Goal: Find contact information: Find contact information

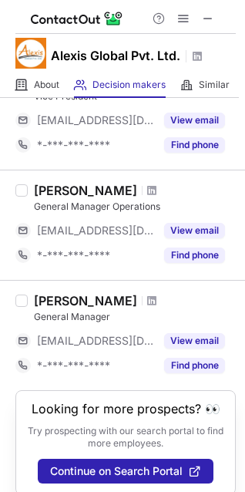
scroll to position [599, 0]
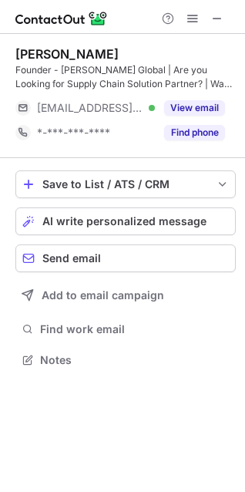
scroll to position [348, 245]
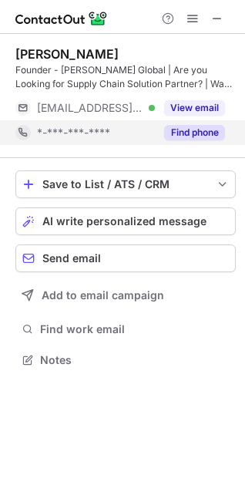
click at [179, 129] on button "Find phone" at bounding box center [194, 132] width 61 height 15
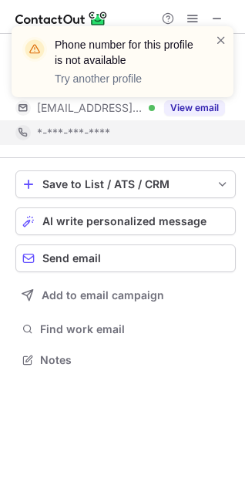
click at [192, 109] on div "Phone number for this profile is not available Try another profile" at bounding box center [122, 68] width 247 height 114
click at [219, 42] on span at bounding box center [221, 39] width 12 height 15
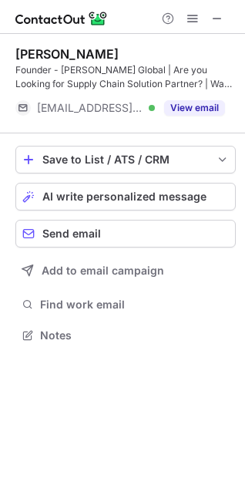
scroll to position [324, 245]
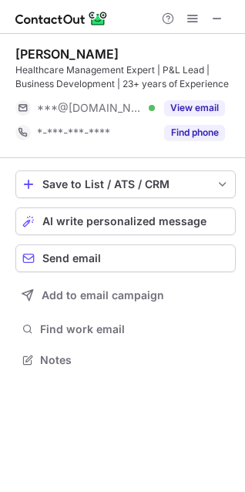
scroll to position [348, 245]
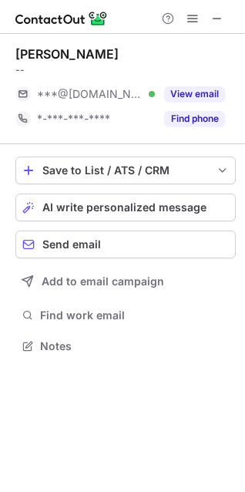
scroll to position [7, 7]
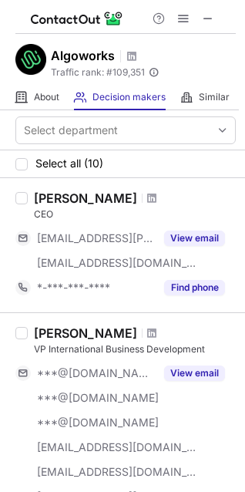
click at [143, 194] on div at bounding box center [152, 197] width 21 height 9
click at [147, 200] on span at bounding box center [151, 198] width 9 height 12
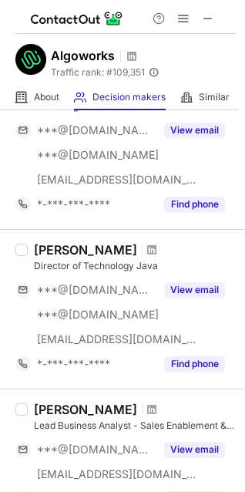
scroll to position [928, 0]
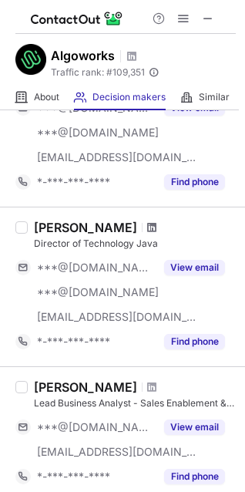
click at [147, 227] on span at bounding box center [151, 227] width 9 height 12
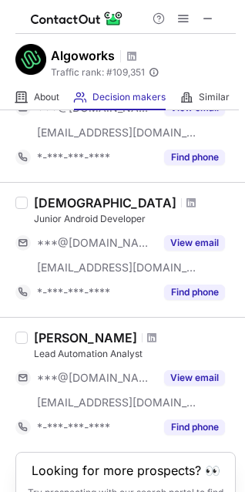
scroll to position [1336, 0]
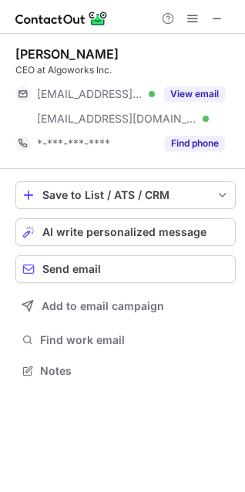
scroll to position [359, 245]
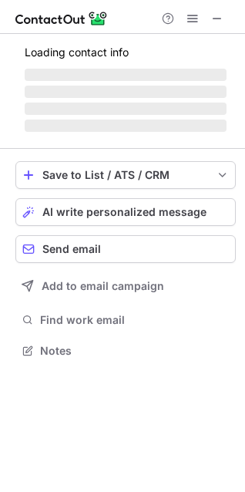
scroll to position [359, 245]
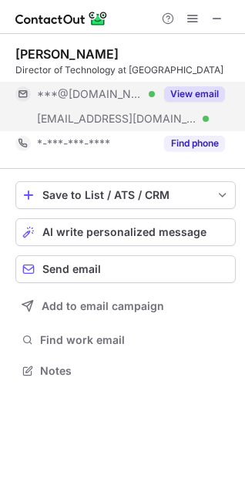
click at [190, 84] on div "View email" at bounding box center [190, 94] width 70 height 25
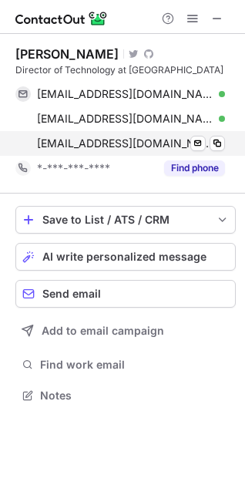
scroll to position [384, 245]
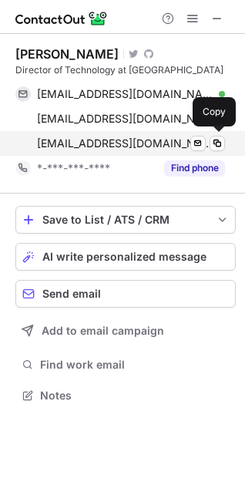
click at [187, 133] on div "avinash.kumar@algoworks.com Verified Send email Copy" at bounding box center [120, 143] width 210 height 25
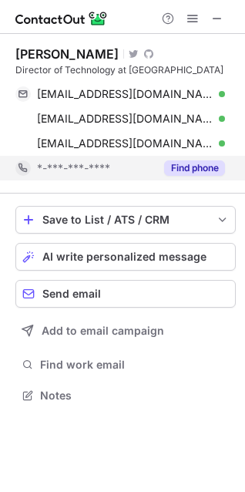
click at [185, 159] on div "Find phone" at bounding box center [190, 168] width 70 height 25
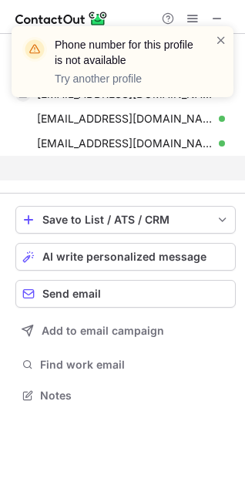
scroll to position [359, 245]
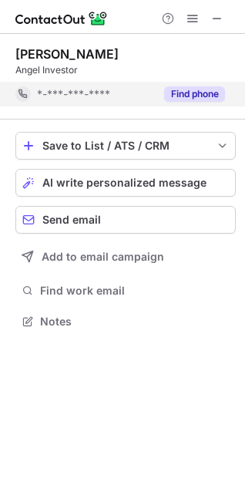
scroll to position [310, 245]
click at [194, 120] on div "Save to List / ATS / CRM List Select Lever Connect Greenhouse Connect Salesforc…" at bounding box center [125, 231] width 220 height 225
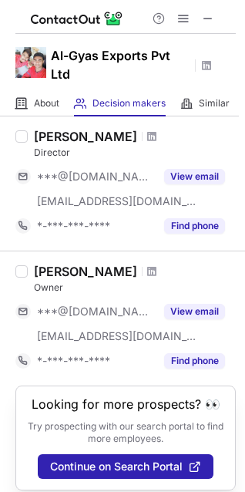
scroll to position [336, 0]
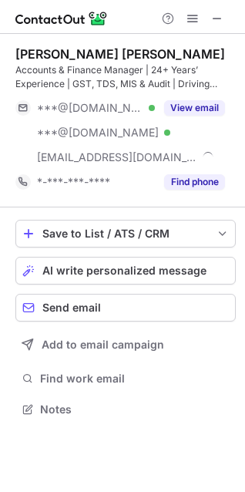
scroll to position [398, 245]
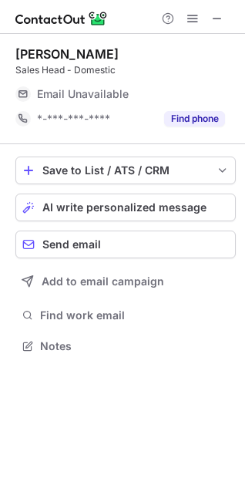
scroll to position [339, 245]
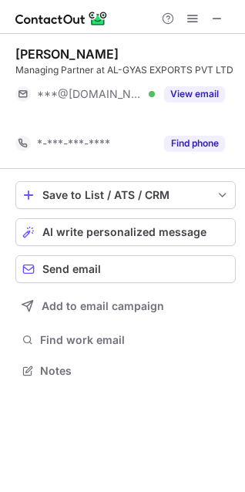
scroll to position [335, 245]
